Goal: Information Seeking & Learning: Check status

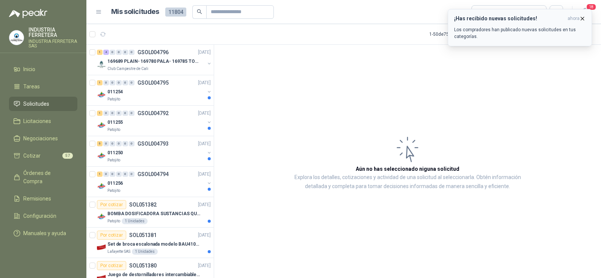
click at [582, 19] on icon "button" at bounding box center [582, 18] width 6 height 6
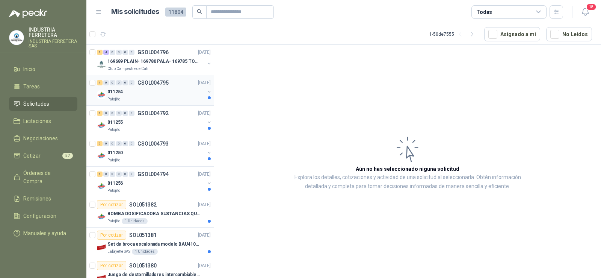
click at [129, 95] on div "011254" at bounding box center [155, 91] width 97 height 9
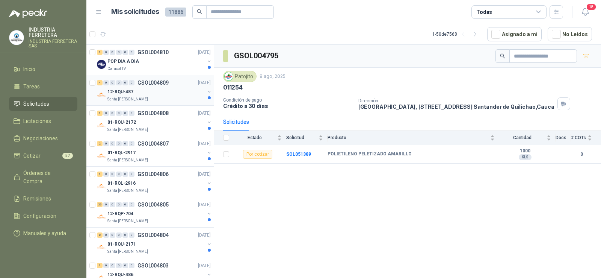
click at [160, 103] on div "4 0 0 0 0 0 GSOL004809 [DATE] 12-RQU-487 Santa [PERSON_NAME]" at bounding box center [149, 90] width 127 height 30
click at [369, 152] on b "POLIETILENO PELETIZADO AMARILLO" at bounding box center [370, 154] width 84 height 6
copy b "POLIETILENO PELETIZADO AMARILLO"
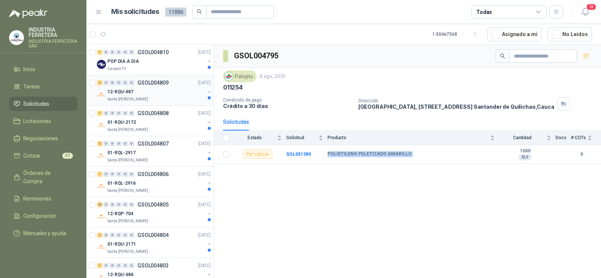
click at [157, 85] on p "GSOL004809" at bounding box center [152, 82] width 31 height 5
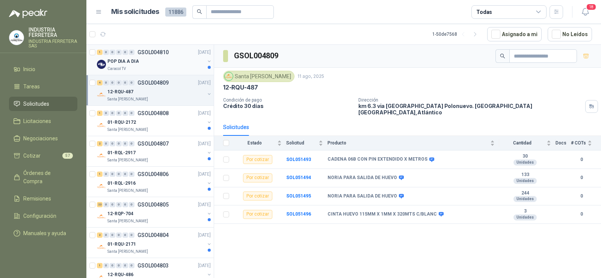
click at [144, 71] on div "Caracol TV" at bounding box center [155, 69] width 97 height 6
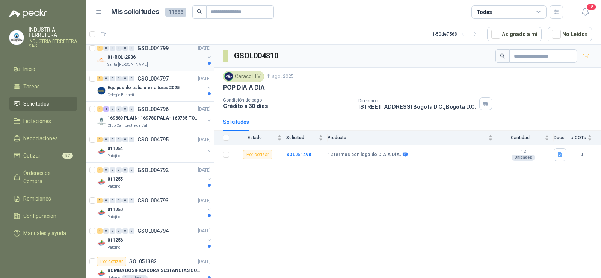
scroll to position [376, 0]
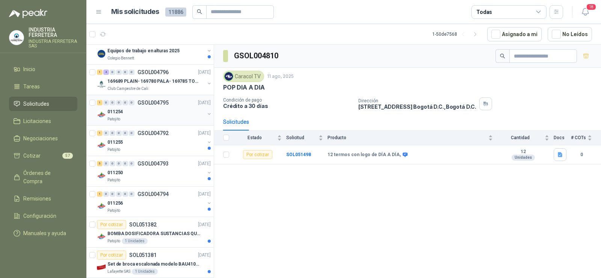
click at [145, 111] on div "011254" at bounding box center [155, 111] width 97 height 9
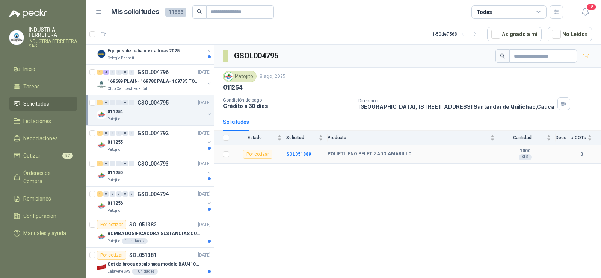
click at [367, 153] on b "POLIETILENO PELETIZADO AMARILLO" at bounding box center [370, 154] width 84 height 6
copy b "POLIETILENO PELETIZADO AMARILLO"
click at [153, 146] on div "011255" at bounding box center [155, 141] width 97 height 9
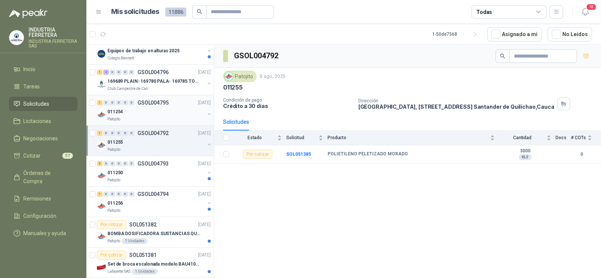
click at [136, 112] on div "011254" at bounding box center [155, 111] width 97 height 9
click at [150, 143] on div "011255" at bounding box center [155, 141] width 97 height 9
click at [149, 171] on div "011250" at bounding box center [155, 172] width 97 height 9
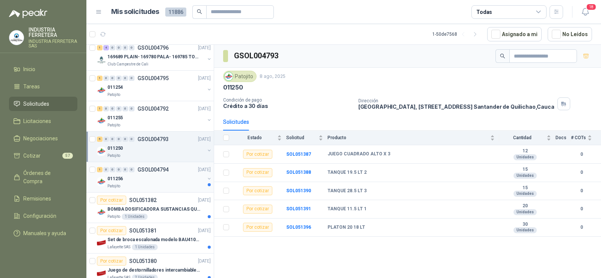
scroll to position [413, 0]
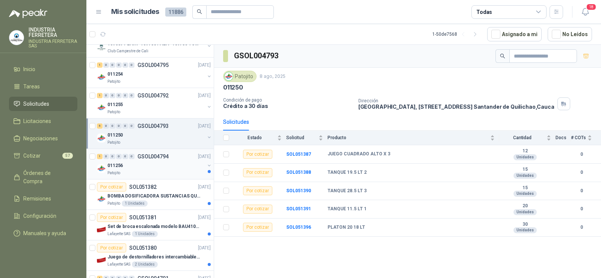
click at [144, 162] on div "011256" at bounding box center [155, 165] width 97 height 9
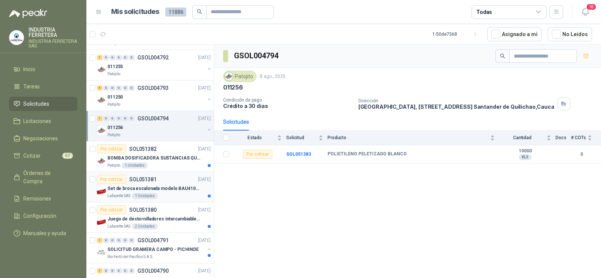
scroll to position [451, 0]
click at [344, 193] on div "GSOL004794 Patojito [DATE] 011256 Condición de pago Crédito a 30 días Dirección…" at bounding box center [407, 163] width 387 height 236
click at [584, 137] on span "# COTs" at bounding box center [578, 137] width 15 height 5
click at [549, 189] on div "GSOL004794 Patojito [DATE] 011256 Condición de pago Crédito a 30 días Dirección…" at bounding box center [407, 163] width 387 height 236
